Goal: Task Accomplishment & Management: Manage account settings

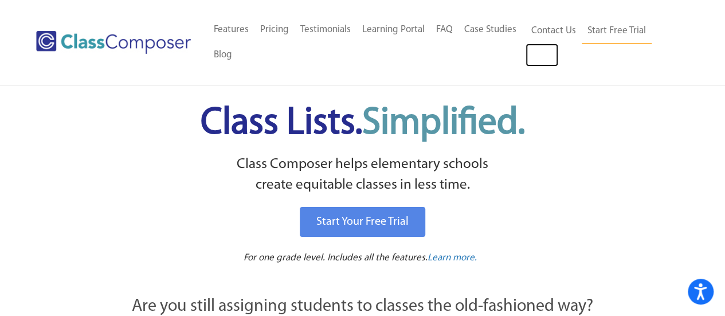
click at [534, 59] on link "Log In" at bounding box center [542, 55] width 33 height 23
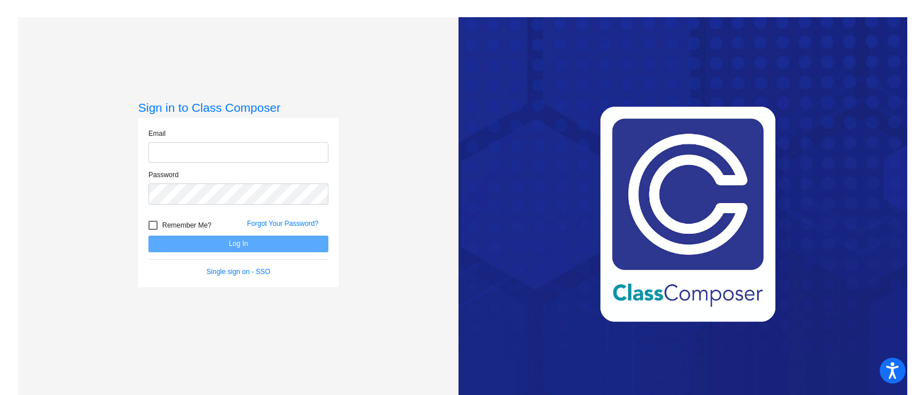
type input "stephanie.yates@monroe.k12.nj.us"
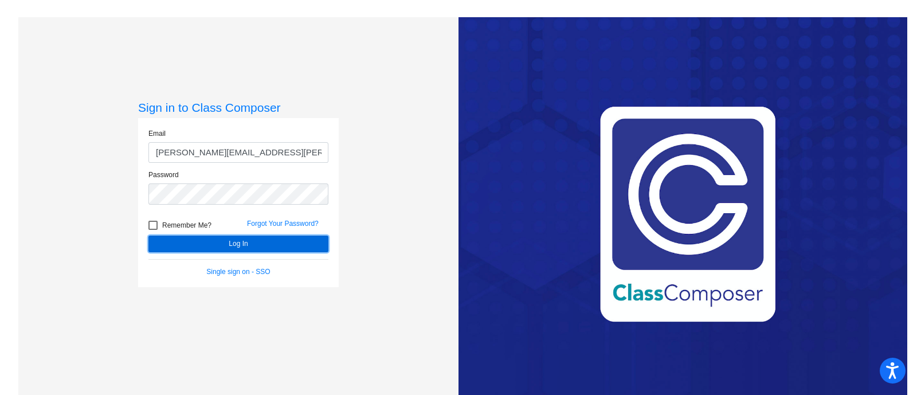
click at [273, 244] on button "Log In" at bounding box center [238, 244] width 180 height 17
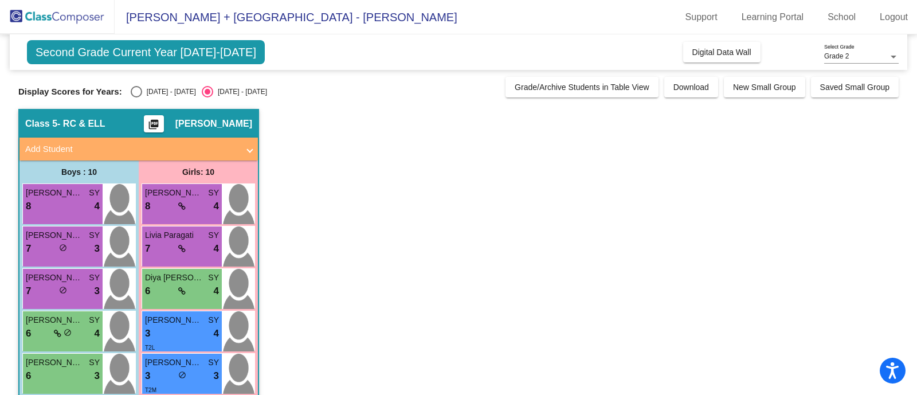
click at [898, 15] on link "Logout" at bounding box center [894, 17] width 46 height 18
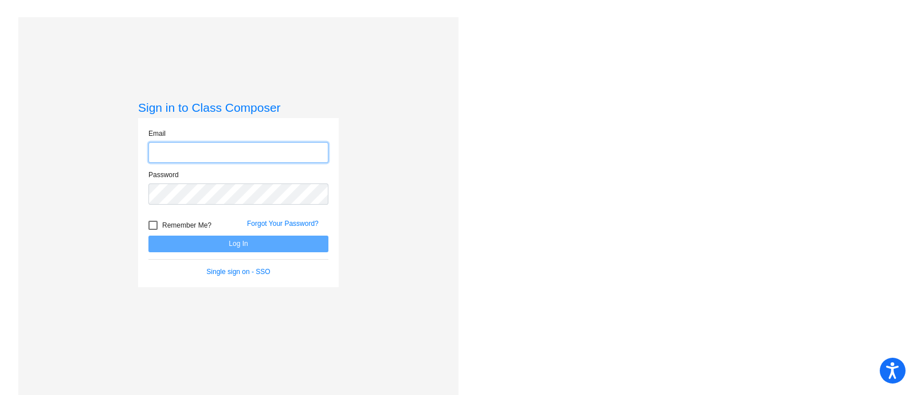
type input "stephanie.yates@monroe.k12.nj.us"
